Goal: Task Accomplishment & Management: Manage account settings

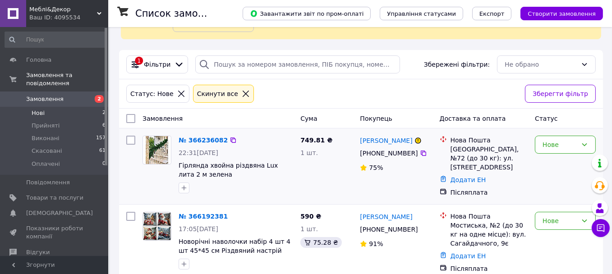
scroll to position [73, 0]
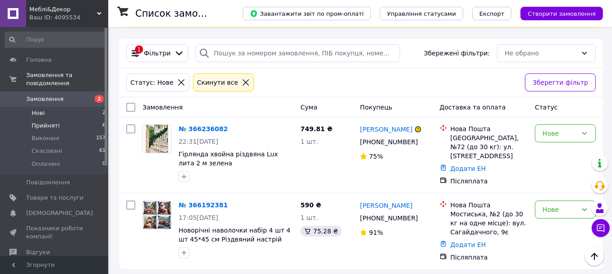
click at [46, 122] on span "Прийняті" at bounding box center [46, 126] width 28 height 8
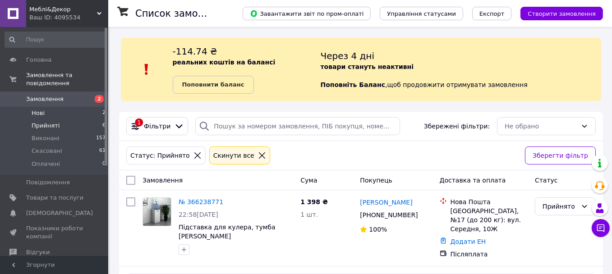
click at [50, 107] on li "Нові 2" at bounding box center [55, 113] width 111 height 13
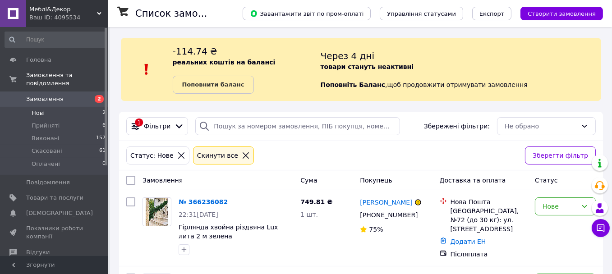
click at [84, 9] on span "Меблі&Декор" at bounding box center [63, 9] width 68 height 8
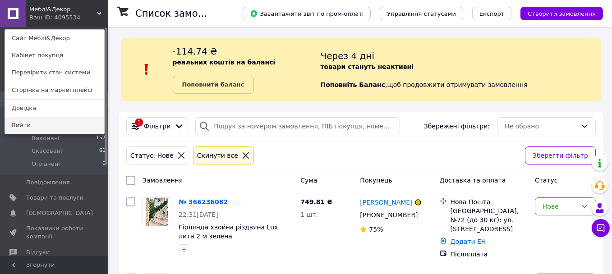
click at [32, 124] on link "Вийти" at bounding box center [54, 125] width 99 height 17
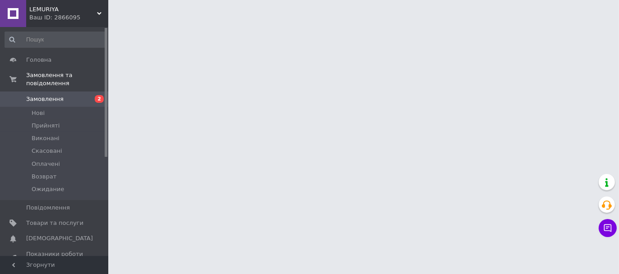
click at [87, 4] on div "LEMURIYA Ваш ID: 2866095" at bounding box center [67, 13] width 82 height 27
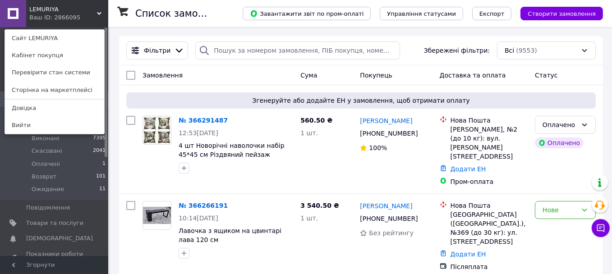
click at [96, 13] on div "LEMURIYA Ваш ID: 2866095 Сайт LEMURIYA Кабінет покупця Перевірити стан системи …" at bounding box center [54, 13] width 108 height 27
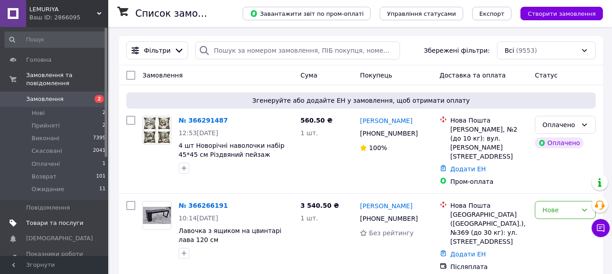
click at [52, 219] on span "Товари та послуги" at bounding box center [54, 223] width 57 height 8
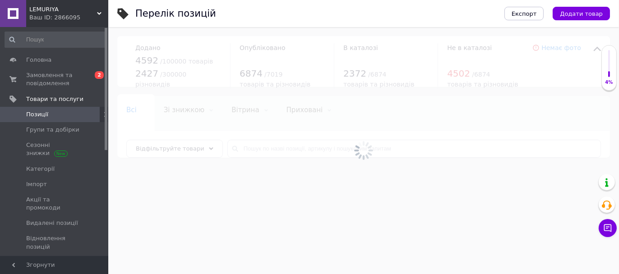
click at [275, 151] on div at bounding box center [363, 150] width 510 height 247
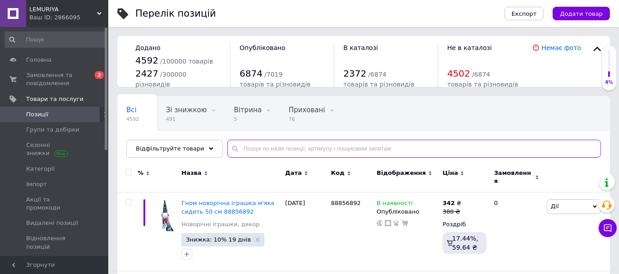
click at [275, 148] on input "text" at bounding box center [413, 149] width 373 height 18
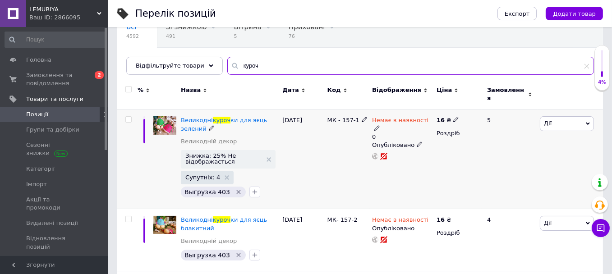
scroll to position [90, 0]
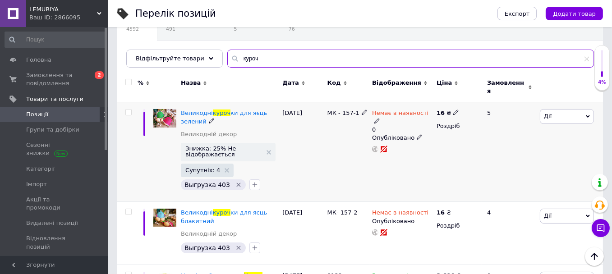
type input "куроч"
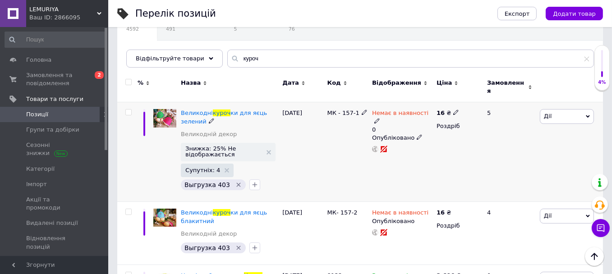
click at [565, 112] on span "Дії" at bounding box center [567, 116] width 54 height 14
click at [129, 110] on input "checkbox" at bounding box center [128, 113] width 6 height 6
checkbox input "true"
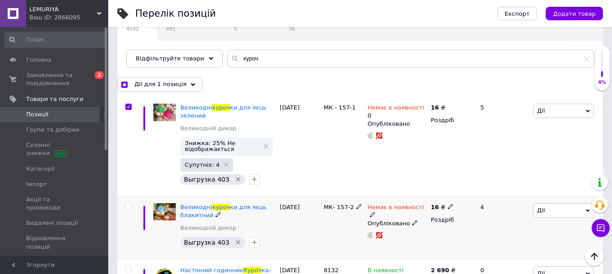
click at [130, 205] on input "checkbox" at bounding box center [128, 207] width 6 height 6
checkbox input "true"
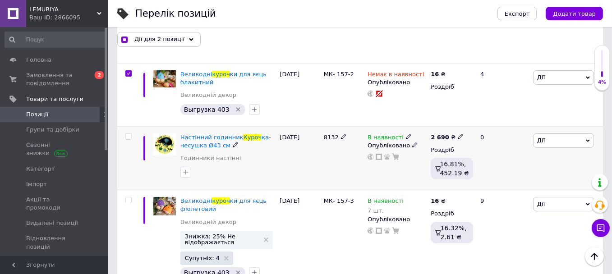
scroll to position [225, 0]
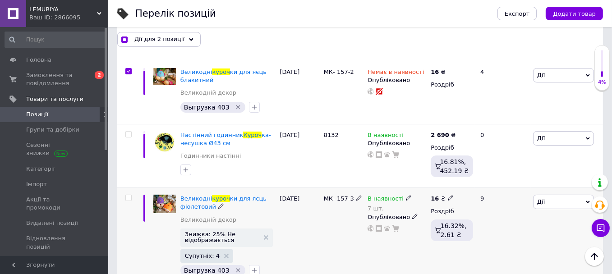
click at [406, 195] on icon at bounding box center [408, 197] width 5 height 5
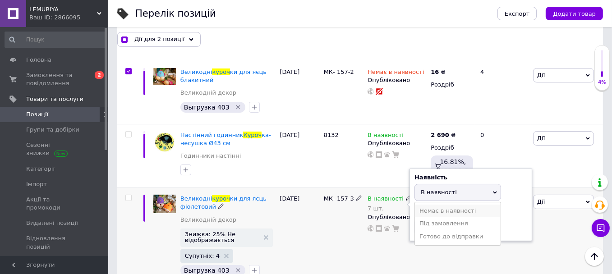
click at [442, 208] on li "Немає в наявності" at bounding box center [458, 211] width 86 height 13
click at [419, 225] on input "7" at bounding box center [448, 227] width 69 height 18
checkbox input "true"
click at [361, 239] on div "МК- 157-3" at bounding box center [343, 238] width 44 height 100
checkbox input "true"
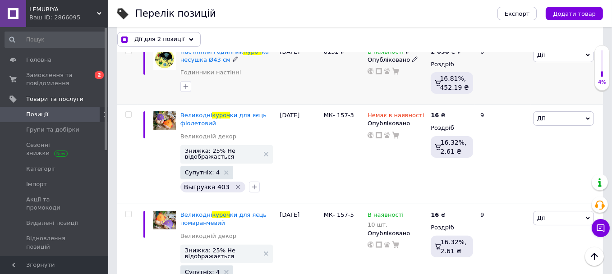
scroll to position [361, 0]
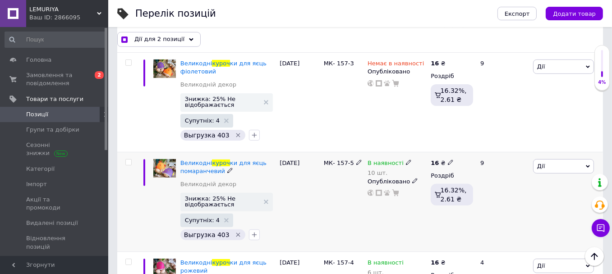
click at [406, 160] on icon at bounding box center [408, 162] width 5 height 5
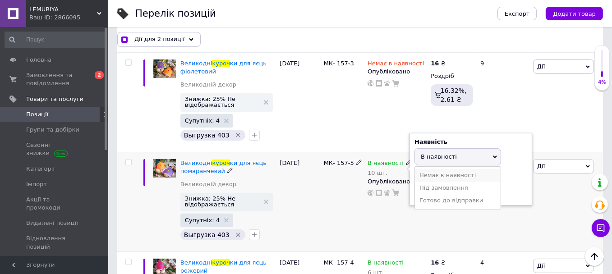
click at [434, 171] on li "Немає в наявності" at bounding box center [458, 175] width 86 height 13
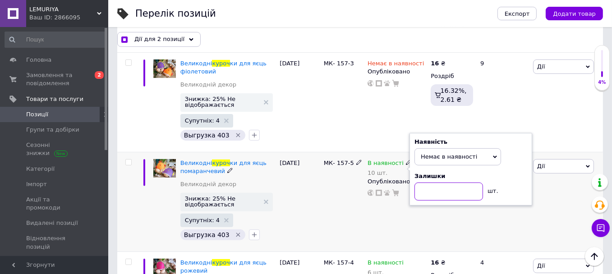
click at [415, 192] on input at bounding box center [448, 192] width 69 height 18
checkbox input "true"
click at [390, 218] on div "В наявності 10 шт. Наявність Немає в наявності В наявності Під замовлення Готов…" at bounding box center [396, 202] width 63 height 100
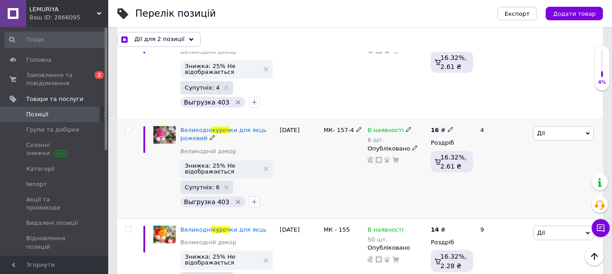
scroll to position [496, 0]
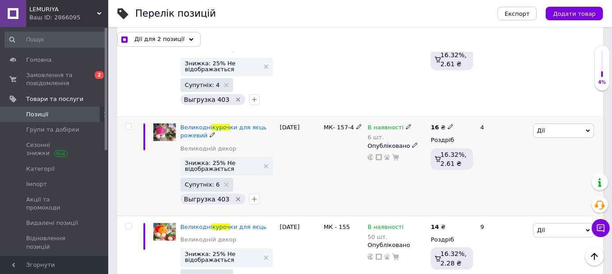
click at [406, 124] on use at bounding box center [408, 126] width 5 height 5
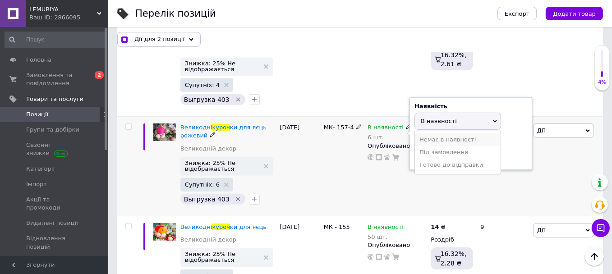
click at [432, 136] on li "Немає в наявності" at bounding box center [458, 139] width 86 height 13
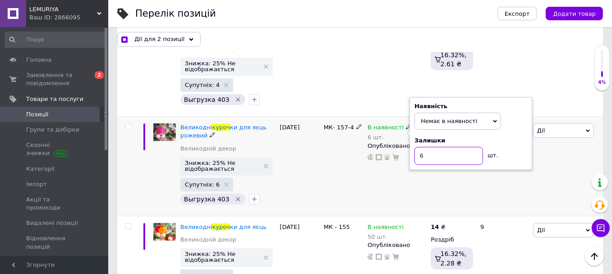
drag, startPoint x: 428, startPoint y: 152, endPoint x: 392, endPoint y: 170, distance: 39.9
click at [414, 152] on input "6" at bounding box center [448, 156] width 69 height 18
checkbox input "true"
click at [372, 182] on div "В наявності 6 шт. Наявність Немає в наявності В наявності Під замовлення Готово…" at bounding box center [396, 167] width 63 height 100
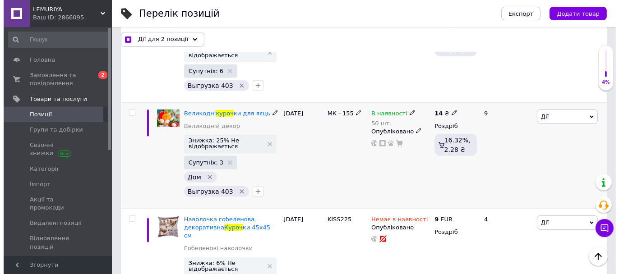
scroll to position [631, 0]
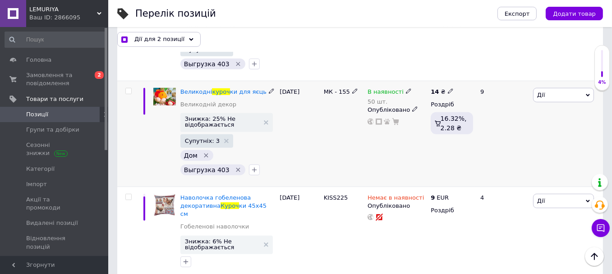
click at [404, 85] on div "В наявності 50 шт. Опубліковано" at bounding box center [396, 134] width 63 height 106
click at [406, 88] on icon at bounding box center [408, 90] width 5 height 5
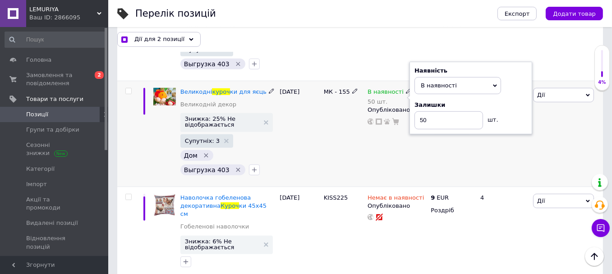
click at [321, 139] on div "[DATE]" at bounding box center [299, 134] width 44 height 106
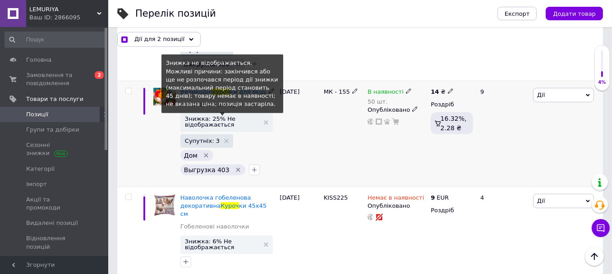
click at [239, 122] on span "Знижка: 25% Не відображається" at bounding box center [222, 122] width 75 height 12
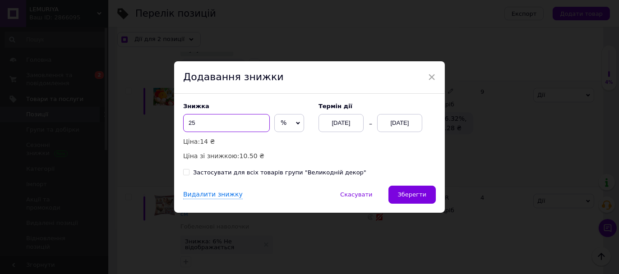
drag, startPoint x: 203, startPoint y: 120, endPoint x: 186, endPoint y: 120, distance: 17.1
click at [186, 120] on input "25" at bounding box center [226, 123] width 87 height 18
checkbox input "true"
type input "7"
checkbox input "true"
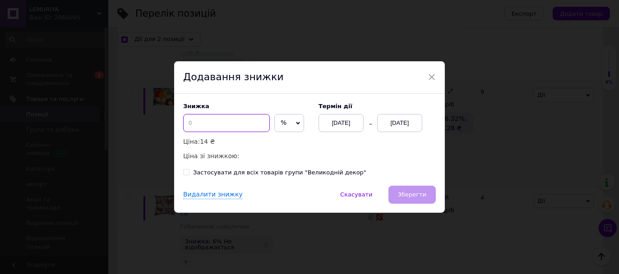
checkbox input "true"
type input "8"
click at [418, 191] on span "Зберегти" at bounding box center [412, 194] width 28 height 7
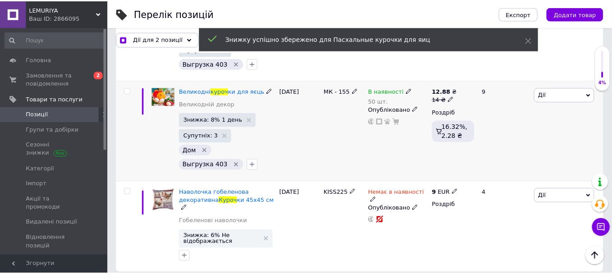
scroll to position [628, 0]
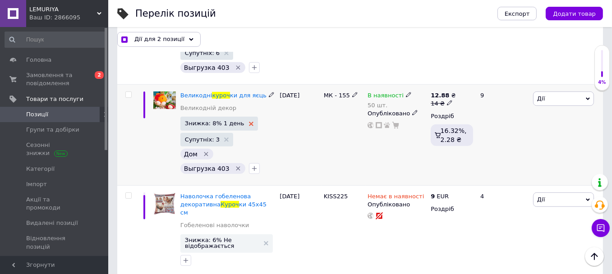
click at [249, 122] on icon at bounding box center [251, 124] width 5 height 5
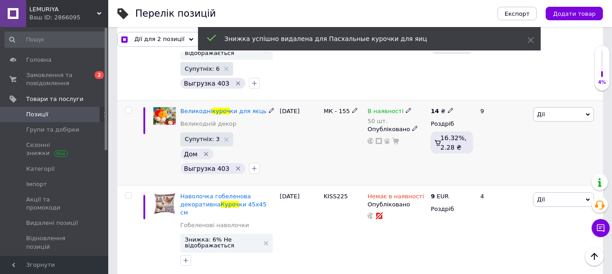
click at [448, 108] on icon at bounding box center [450, 110] width 5 height 5
drag, startPoint x: 469, startPoint y: 95, endPoint x: 445, endPoint y: 100, distance: 24.4
click at [445, 101] on div "14 ₴ Ціна 14 Валюта ₴ $ EUR CHF GBP ¥ PLN ₸ MDL HUF KGS CNY TRY KRW lei Роздріб…" at bounding box center [451, 143] width 46 height 85
checkbox input "true"
type input "8"
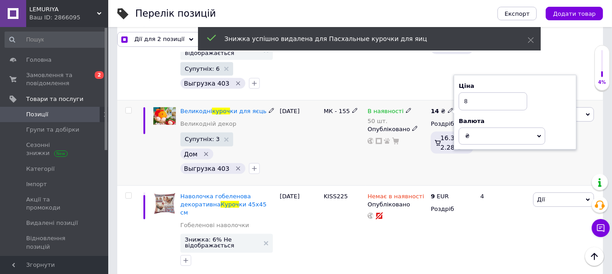
click at [334, 148] on div "МК - 155" at bounding box center [343, 143] width 44 height 85
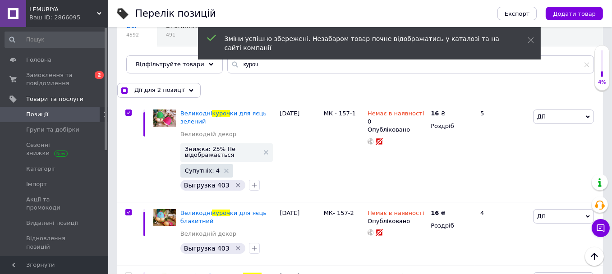
scroll to position [0, 0]
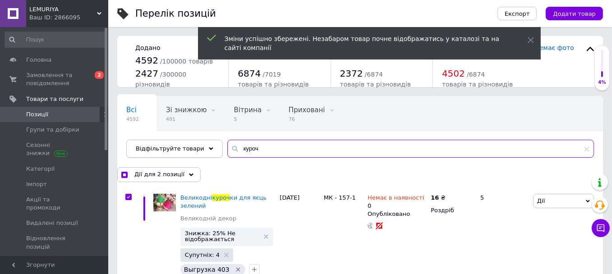
drag, startPoint x: 266, startPoint y: 141, endPoint x: 205, endPoint y: 142, distance: 61.3
click at [205, 142] on div "Відфільтруйте товари куроч" at bounding box center [360, 149] width 468 height 18
checkbox input "true"
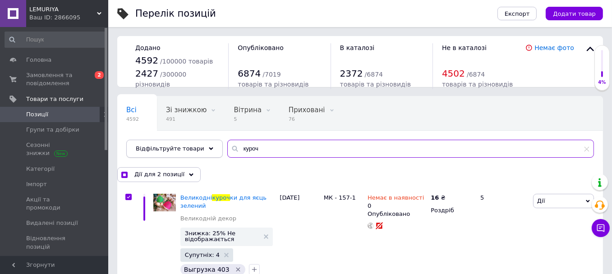
type input "з"
checkbox input "true"
type input "за"
checkbox input "true"
type input "зая"
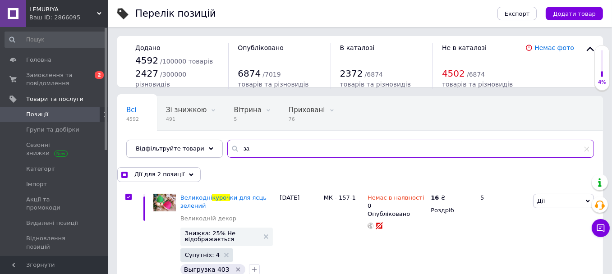
checkbox input "true"
type input "заяц"
checkbox input "true"
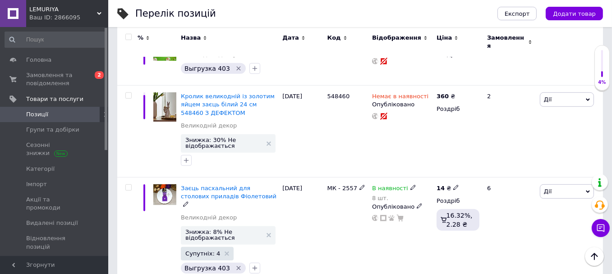
scroll to position [767, 0]
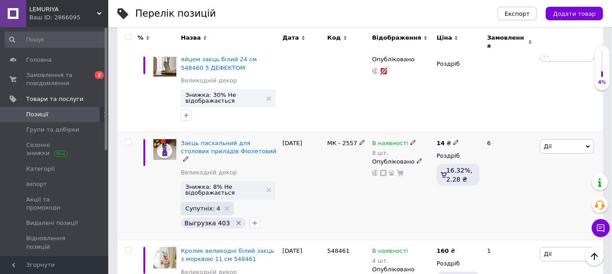
type input "заяц"
click at [410, 140] on icon at bounding box center [412, 142] width 5 height 5
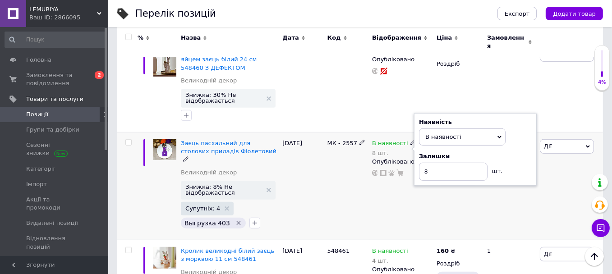
click at [364, 166] on div "МК - 2557" at bounding box center [347, 187] width 45 height 108
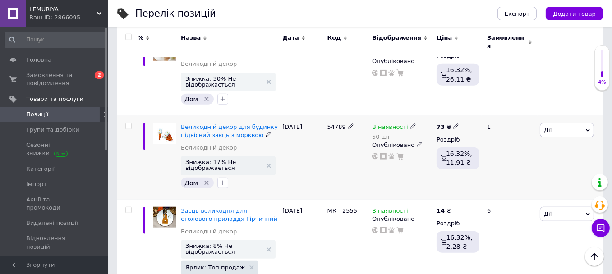
scroll to position [947, 0]
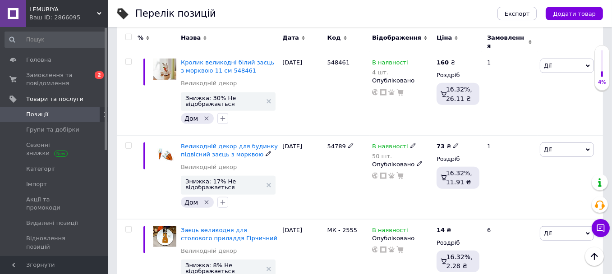
drag, startPoint x: 238, startPoint y: 131, endPoint x: 243, endPoint y: 128, distance: 6.1
click at [238, 143] on span "Великодній декор для будинку підвісний заєць з морквою" at bounding box center [229, 150] width 97 height 15
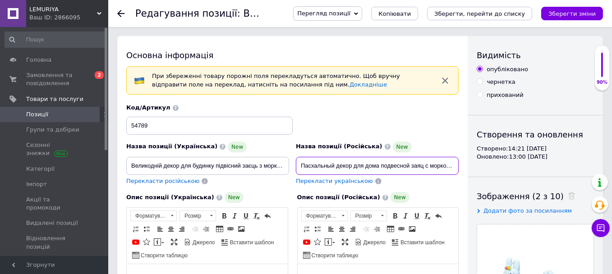
scroll to position [0, 5]
drag, startPoint x: 299, startPoint y: 164, endPoint x: 478, endPoint y: 167, distance: 179.0
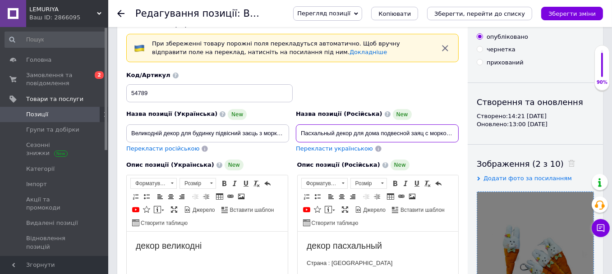
scroll to position [180, 0]
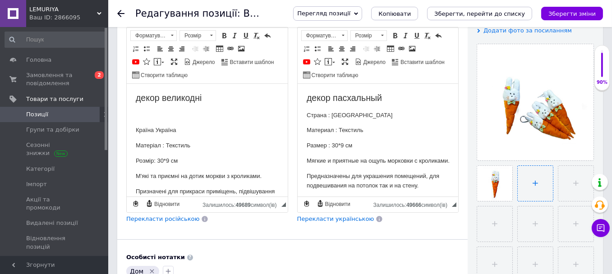
click at [531, 175] on input "file" at bounding box center [535, 183] width 35 height 35
type input "C:\fakepath\Знімок екрана [DATE] 154842.jpg"
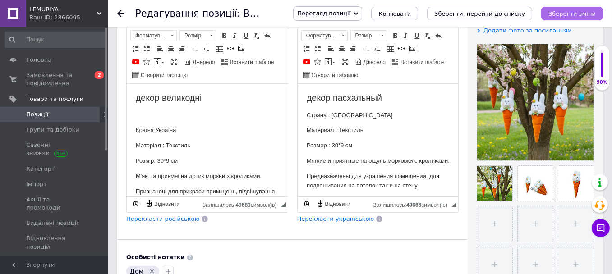
click at [568, 10] on icon "Зберегти зміни" at bounding box center [571, 13] width 47 height 7
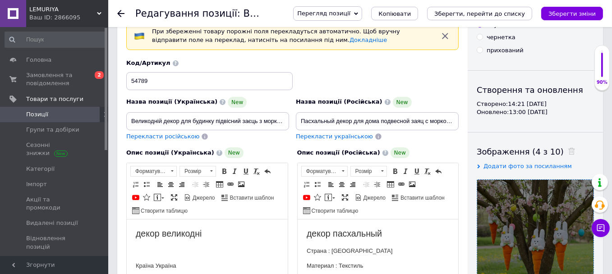
scroll to position [0, 0]
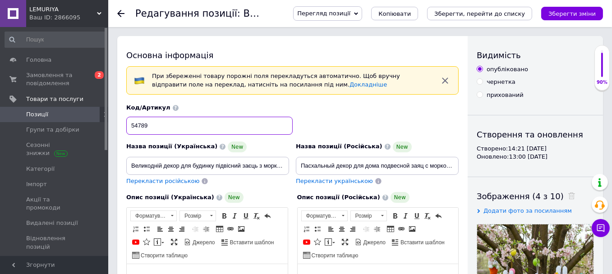
drag, startPoint x: 187, startPoint y: 125, endPoint x: 140, endPoint y: 124, distance: 46.4
